Goal: Navigation & Orientation: Understand site structure

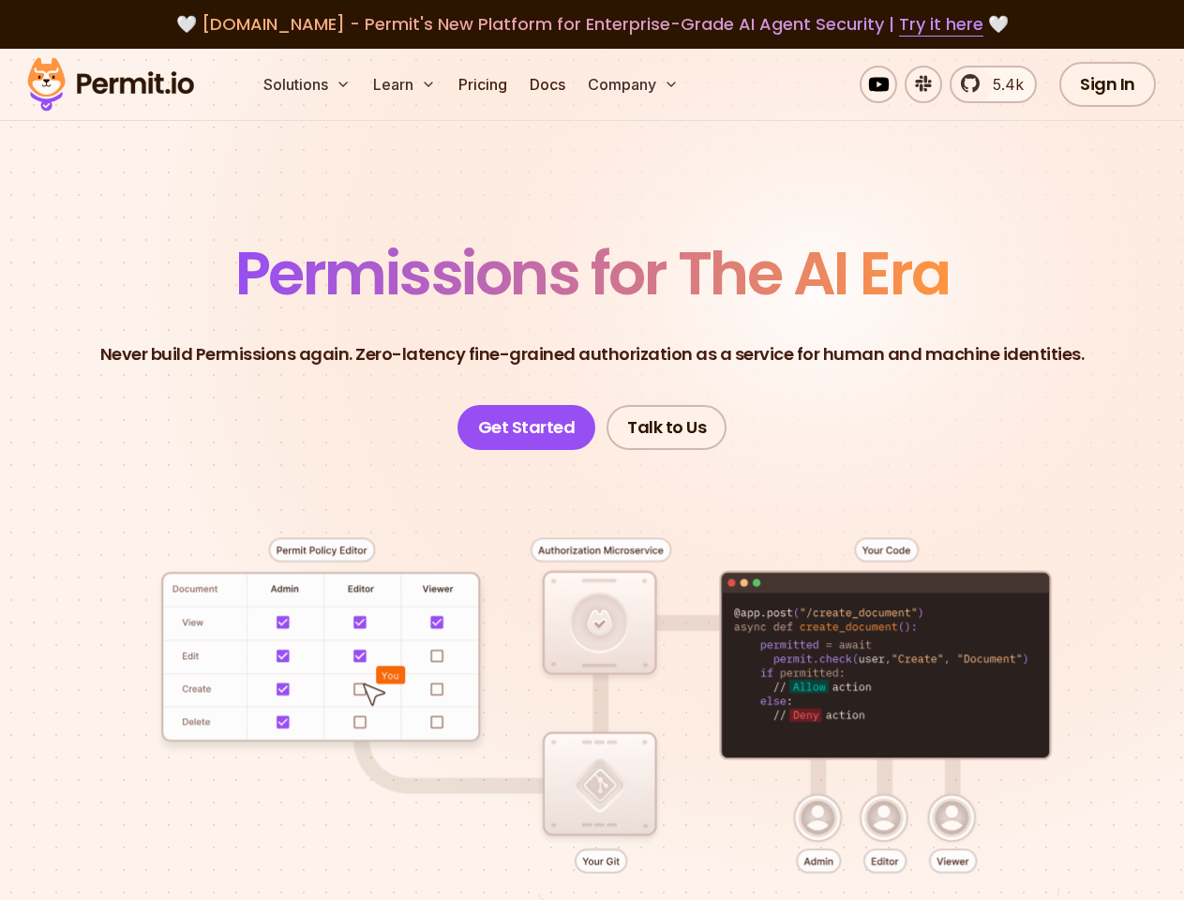
click at [308, 84] on button "Solutions" at bounding box center [307, 85] width 102 height 38
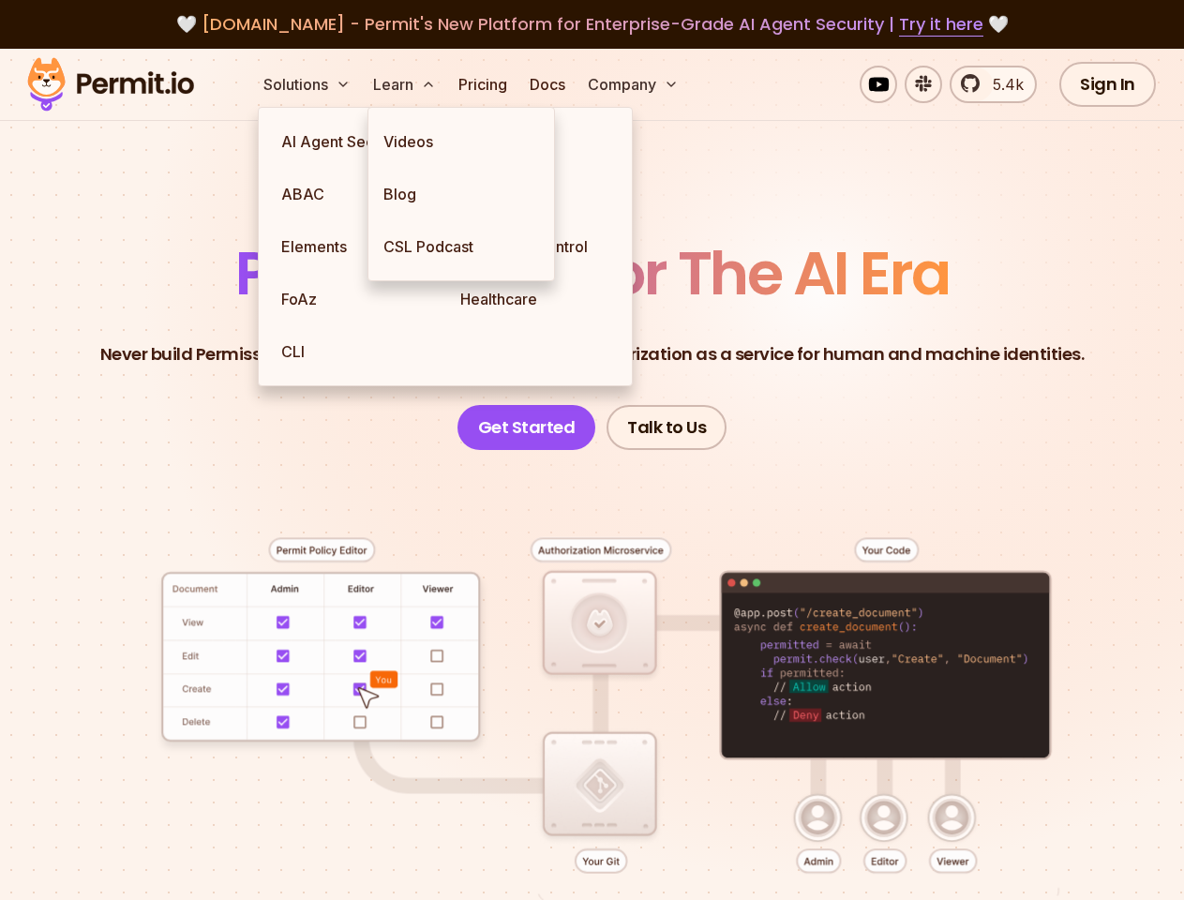
click at [406, 84] on button "Learn" at bounding box center [405, 85] width 78 height 38
click at [635, 84] on button "Company" at bounding box center [633, 85] width 106 height 38
click at [592, 645] on div at bounding box center [592, 737] width 1094 height 574
